Goal: Transaction & Acquisition: Download file/media

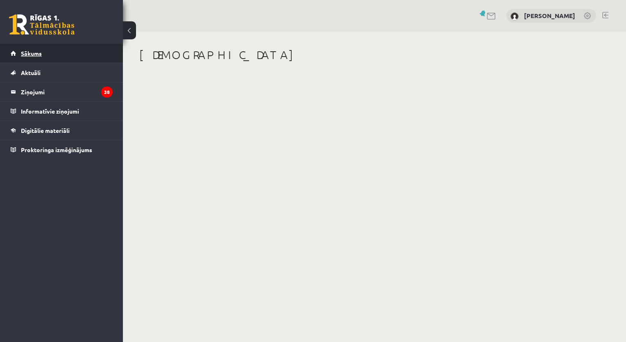
click at [26, 53] on span "Sākums" at bounding box center [31, 53] width 21 height 7
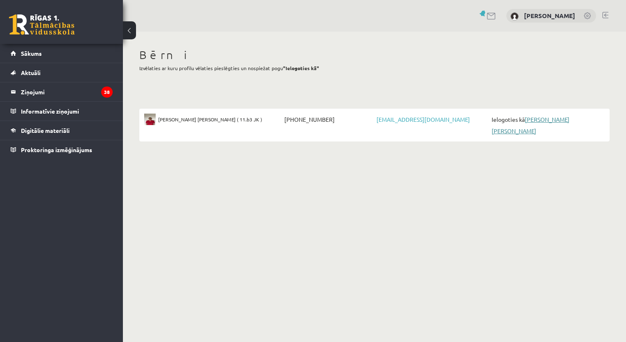
click at [541, 116] on link "[PERSON_NAME] [PERSON_NAME]" at bounding box center [531, 125] width 78 height 19
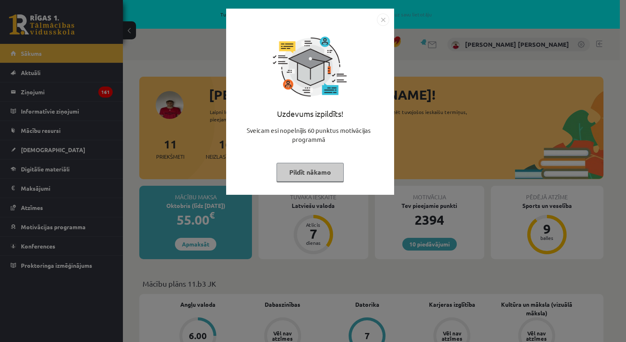
click at [382, 18] on img "Close" at bounding box center [383, 20] width 12 height 12
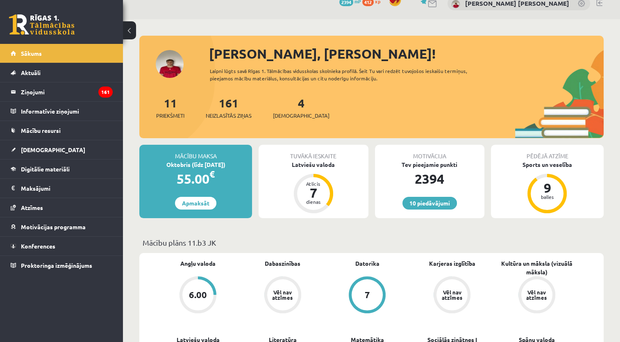
scroll to position [123, 0]
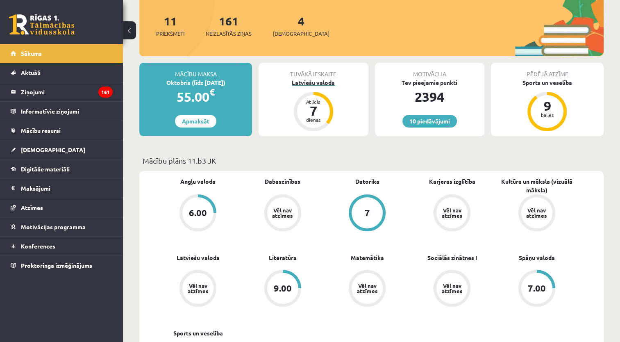
click at [323, 116] on div "7" at bounding box center [313, 110] width 25 height 13
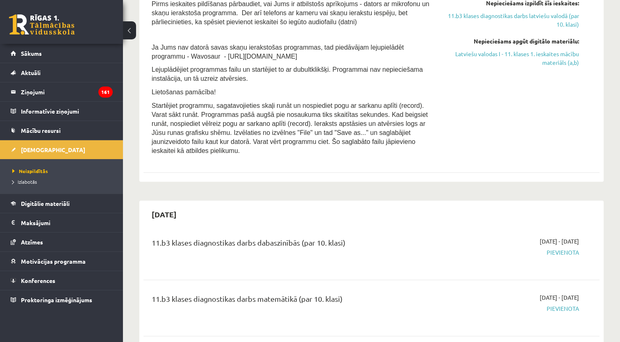
scroll to position [533, 0]
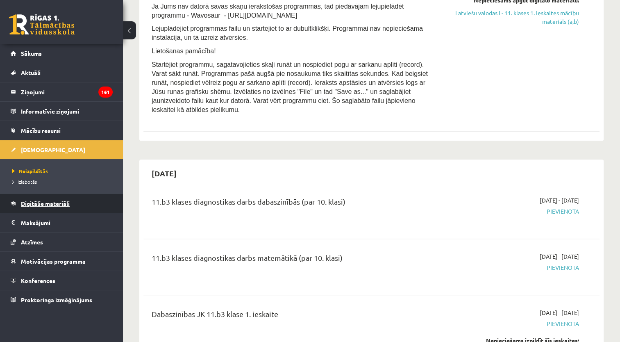
click at [43, 203] on span "Digitālie materiāli" at bounding box center [45, 203] width 49 height 7
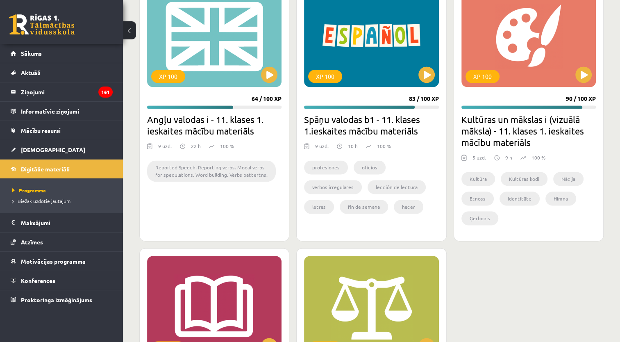
scroll to position [1106, 0]
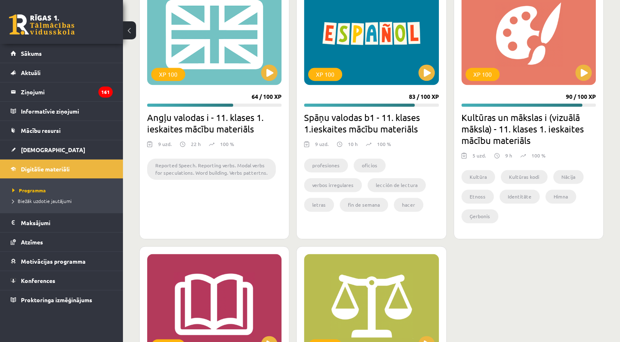
click at [501, 131] on h2 "Kultūras un mākslas i (vizuālā māksla) - 11. klases 1. ieskaites mācību materiā…" at bounding box center [528, 128] width 134 height 34
click at [540, 120] on h2 "Kultūras un mākslas i (vizuālā māksla) - 11. klases 1. ieskaites mācību materiā…" at bounding box center [528, 128] width 134 height 34
click at [515, 66] on div "XP 100" at bounding box center [528, 33] width 134 height 102
click at [534, 38] on div "XP 100" at bounding box center [528, 33] width 134 height 102
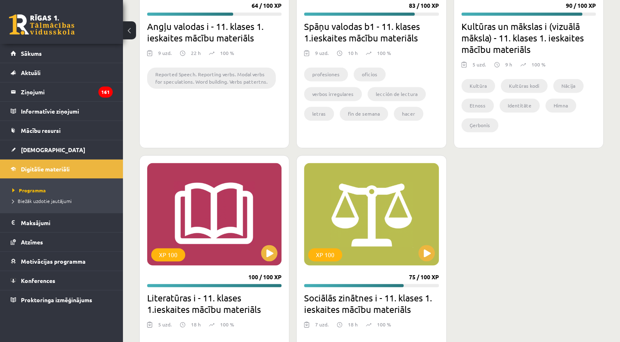
scroll to position [1221, 0]
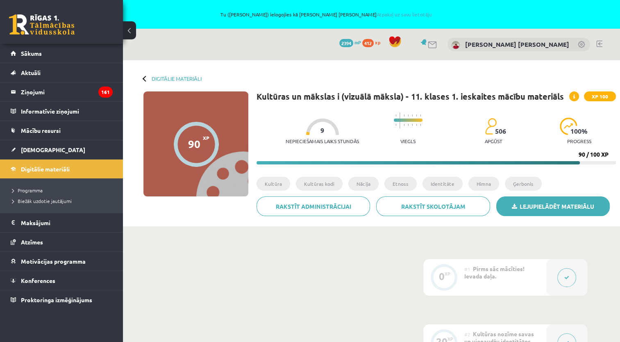
click at [554, 204] on link "Lejupielādēt materiālu" at bounding box center [553, 206] width 114 height 20
